Goal: Information Seeking & Learning: Find specific fact

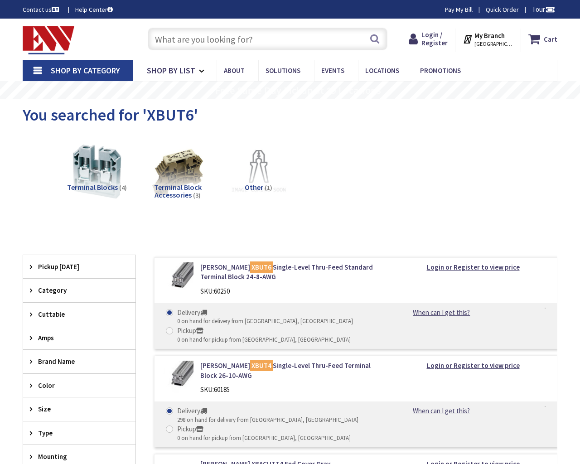
type input "[GEOGRAPHIC_DATA], [GEOGRAPHIC_DATA], [STREET_ADDRESS][PERSON_NAME]"
